Goal: Check status: Check status

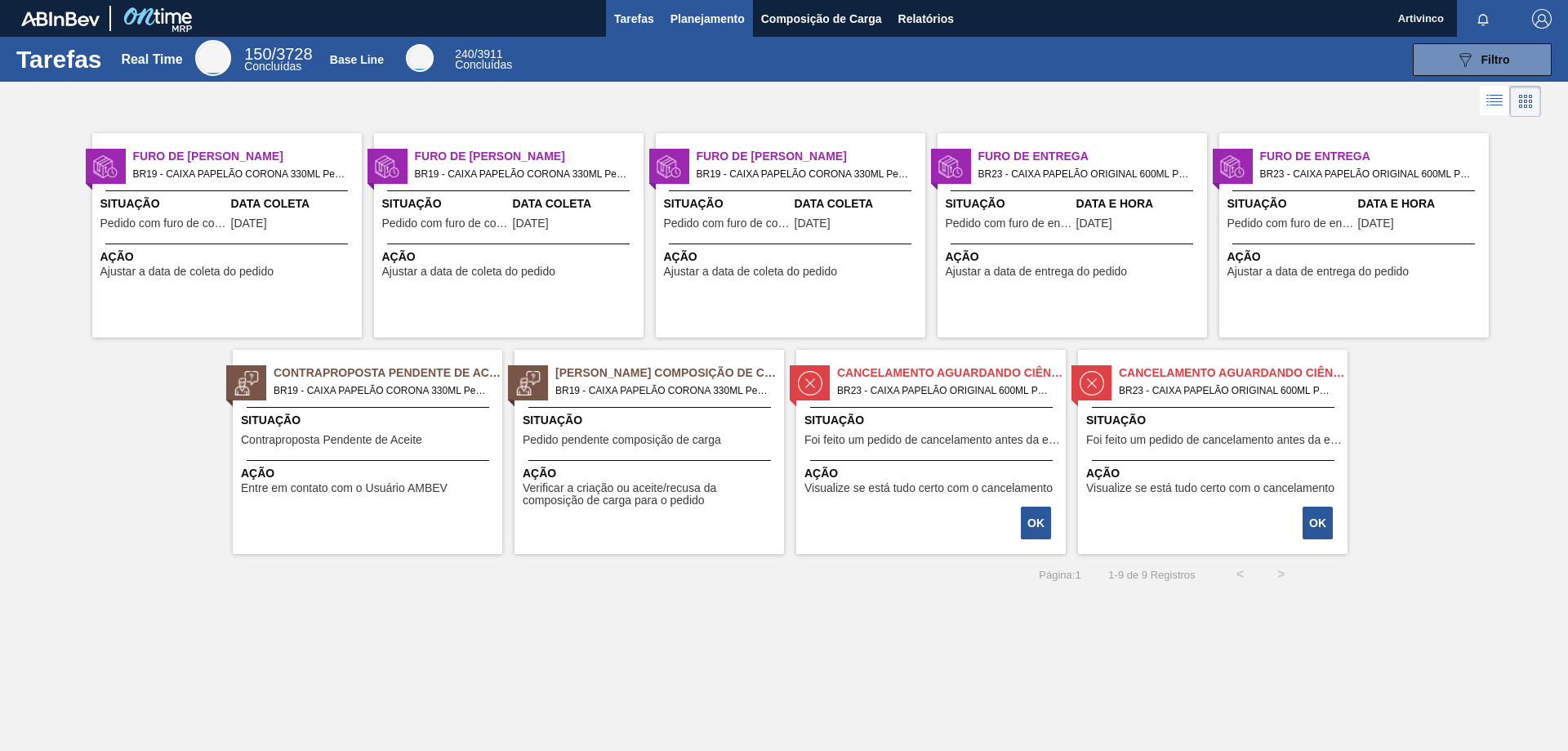
click at [709, 8] on button "Planejamento" at bounding box center [708, 18] width 91 height 37
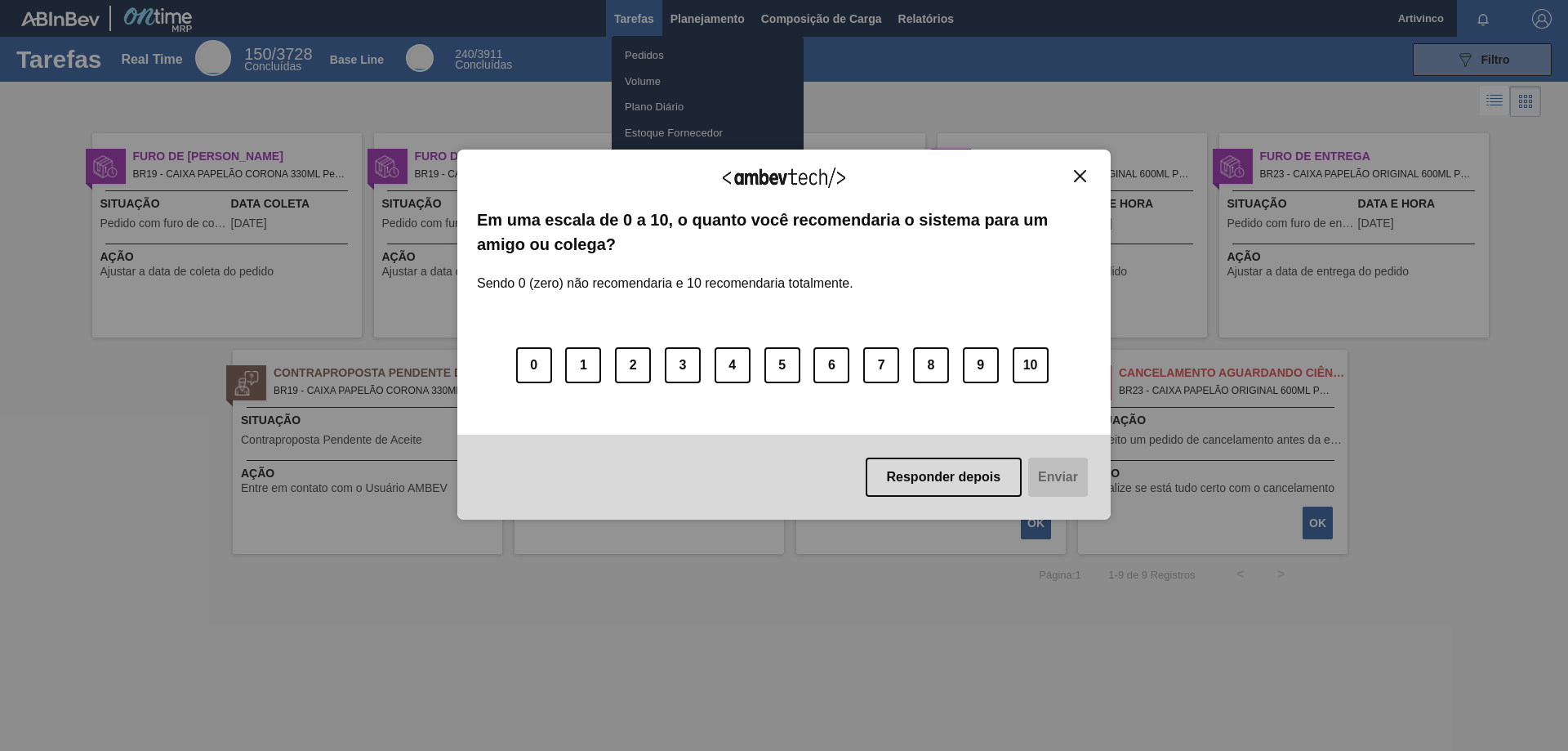
click at [1076, 170] on img "Close" at bounding box center [1080, 175] width 13 height 13
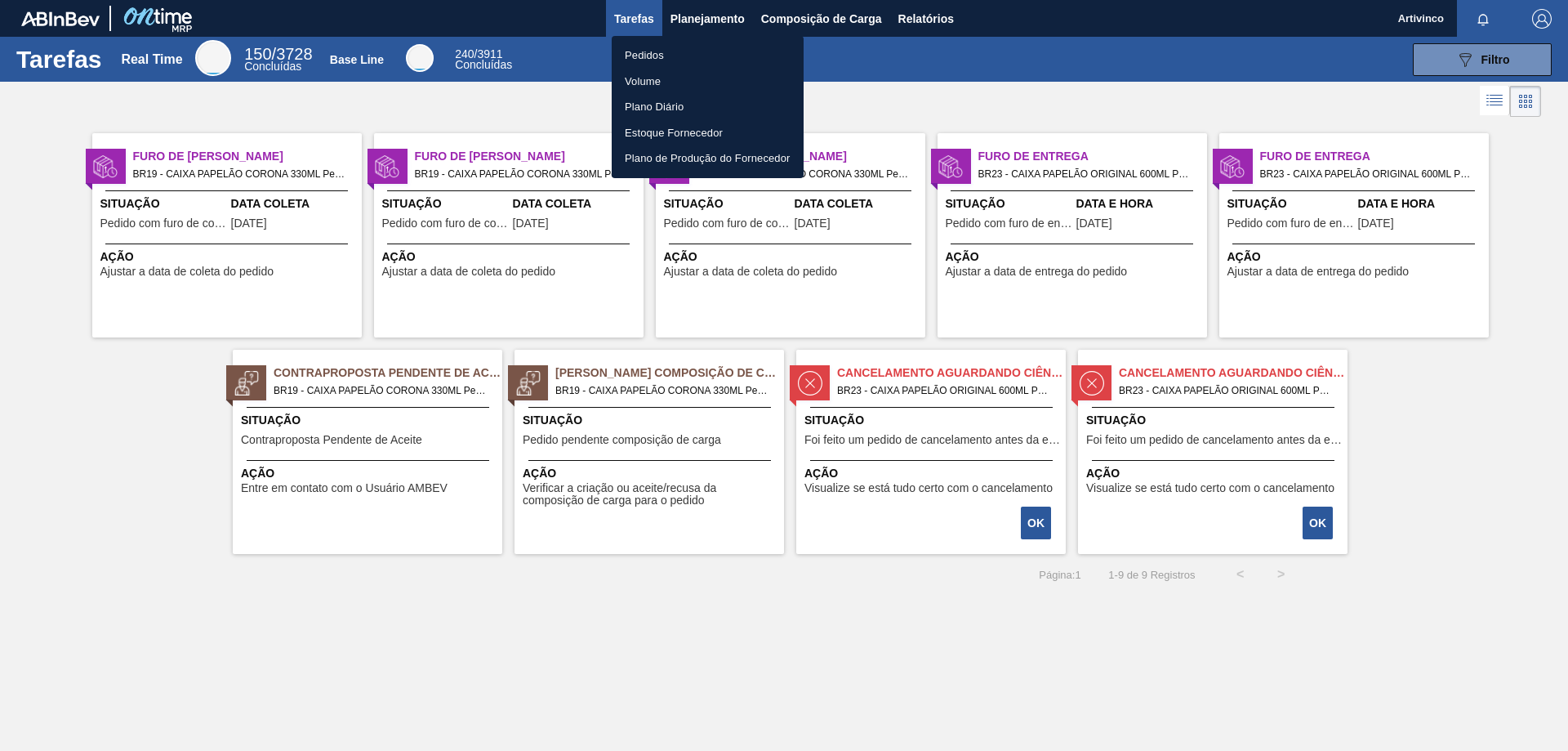
click at [632, 55] on li "Pedidos" at bounding box center [708, 55] width 192 height 26
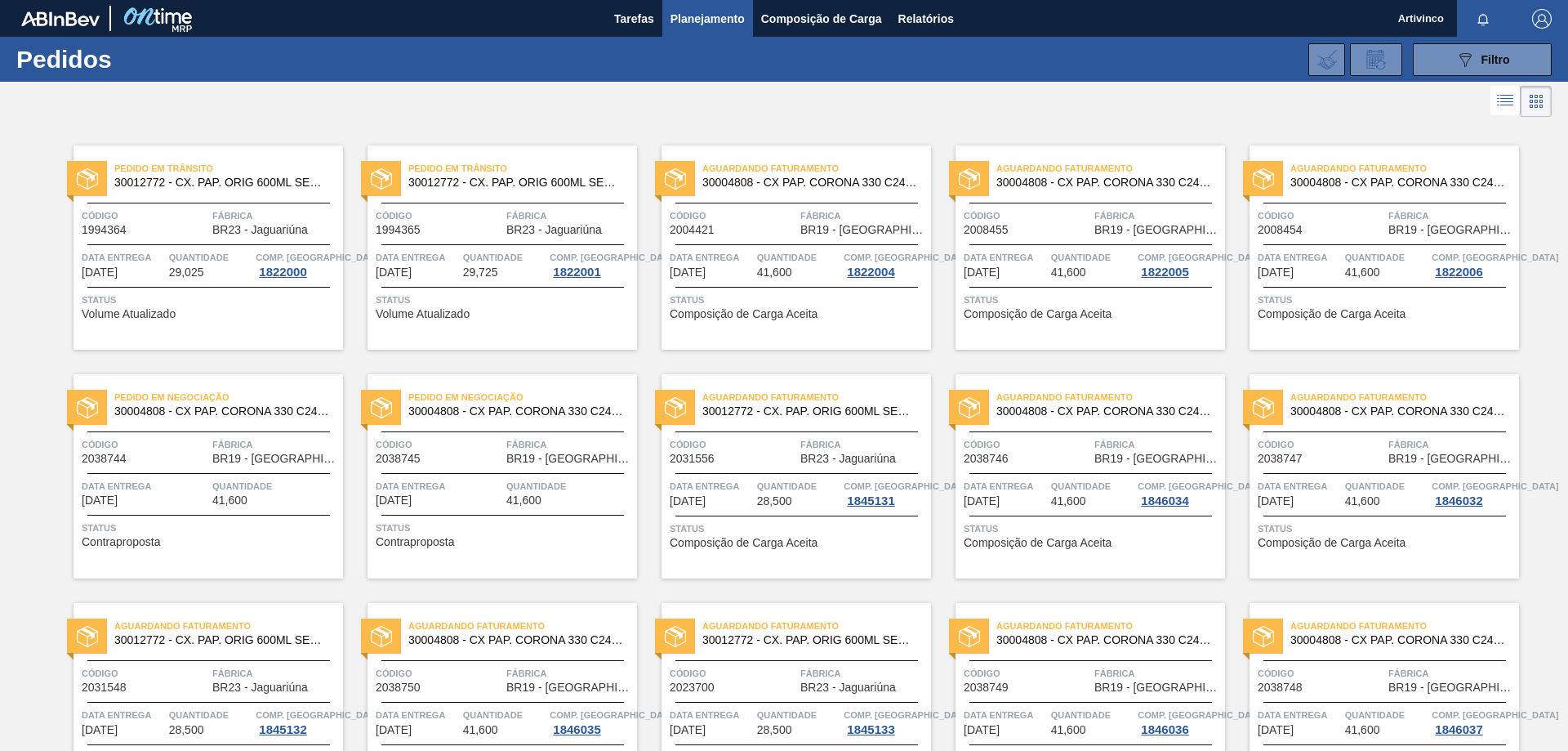
click at [267, 444] on span "Fábrica" at bounding box center [276, 444] width 127 height 17
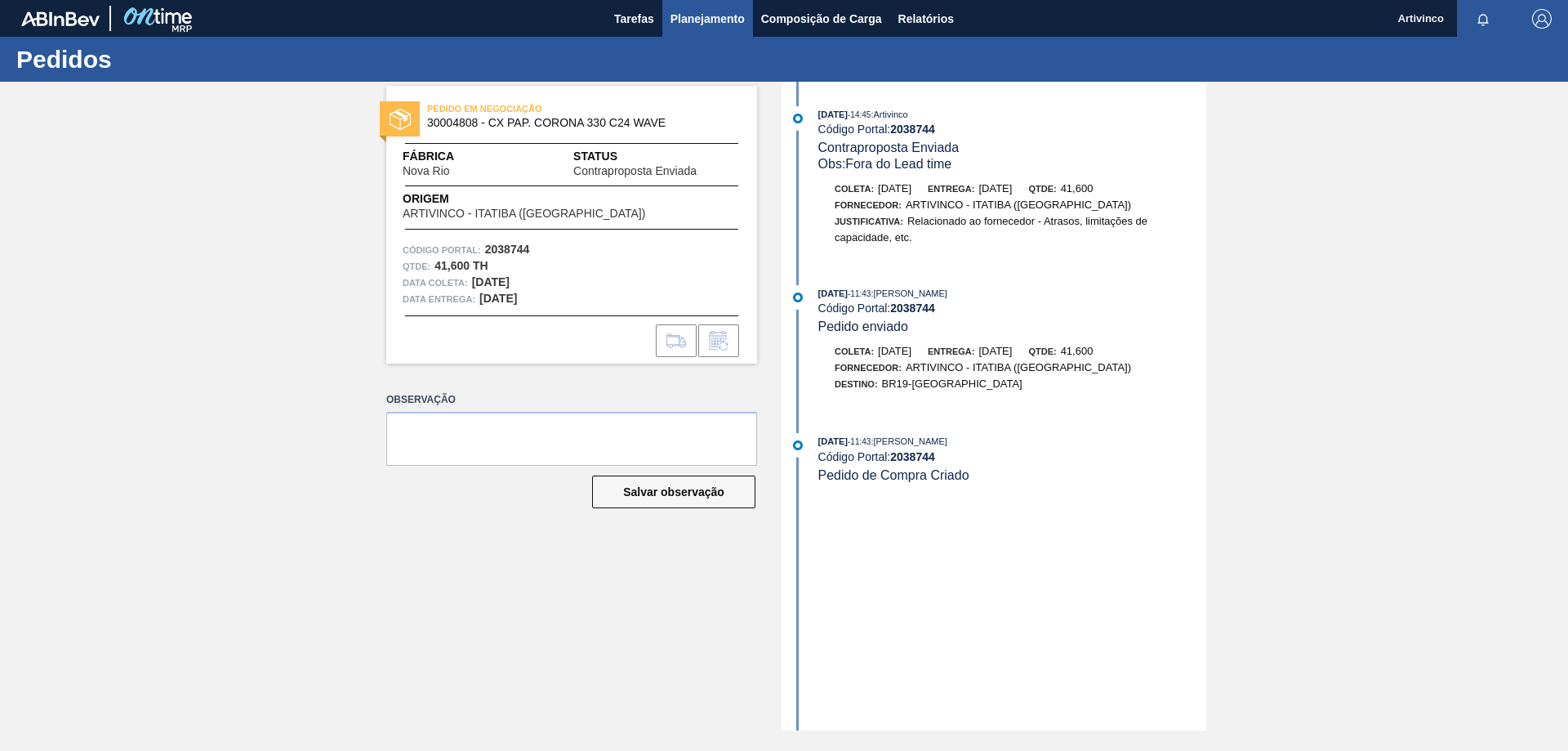
click at [719, 7] on button "Planejamento" at bounding box center [708, 18] width 91 height 37
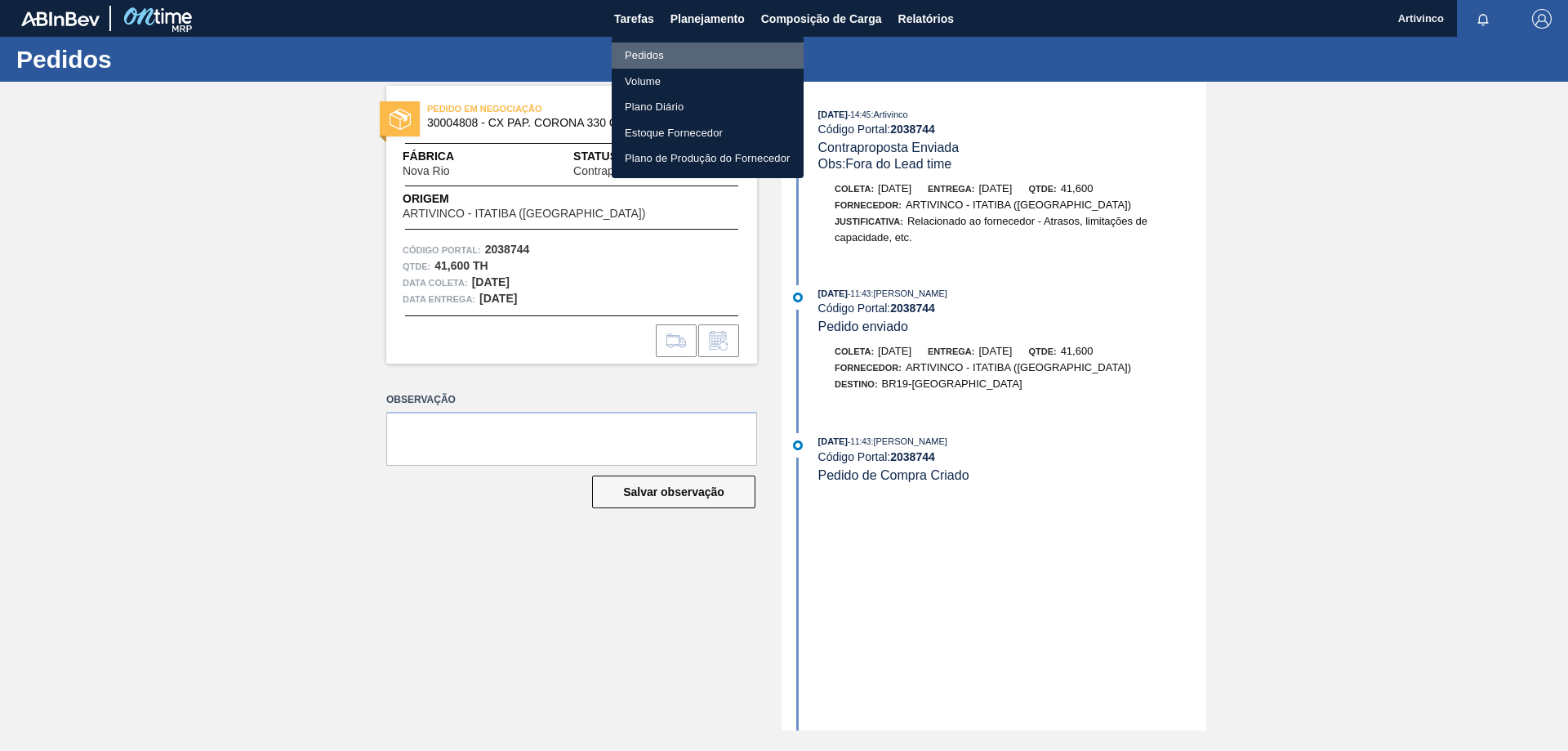
click at [627, 55] on li "Pedidos" at bounding box center [708, 55] width 192 height 26
